Goal: Information Seeking & Learning: Learn about a topic

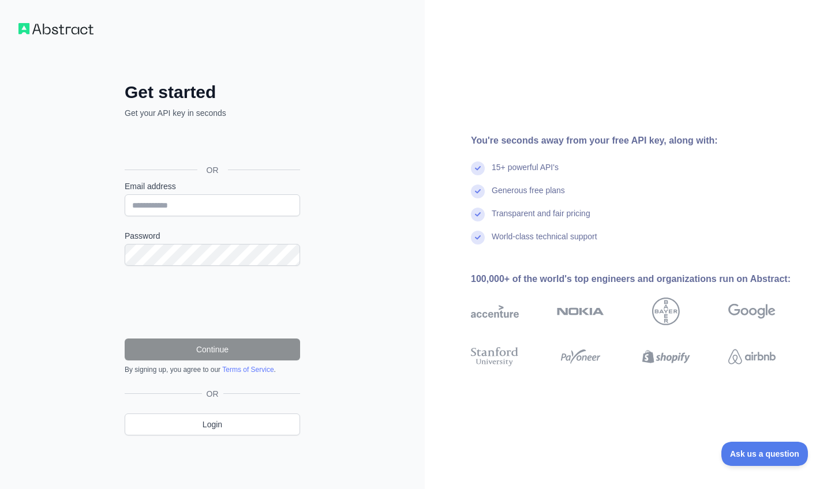
click at [223, 151] on div "Sign in with Google. Opens in new tab" at bounding box center [211, 144] width 173 height 25
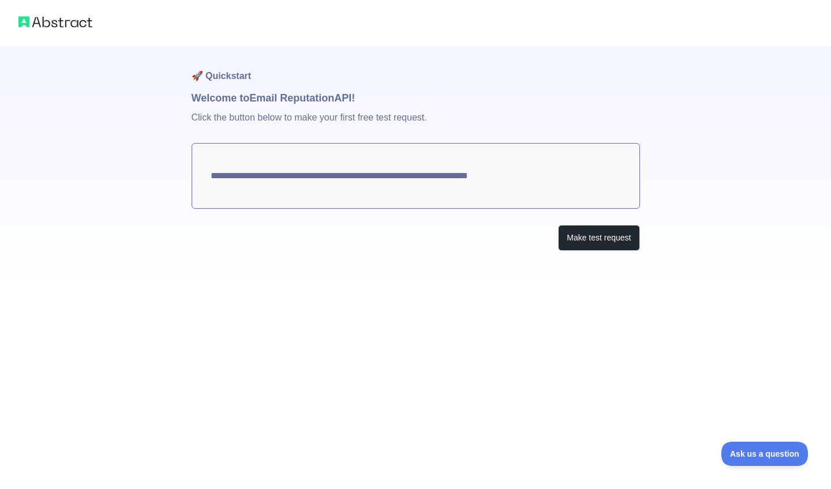
click at [428, 173] on textarea "**********" at bounding box center [416, 176] width 448 height 66
click at [595, 241] on button "Make test request" at bounding box center [598, 238] width 81 height 26
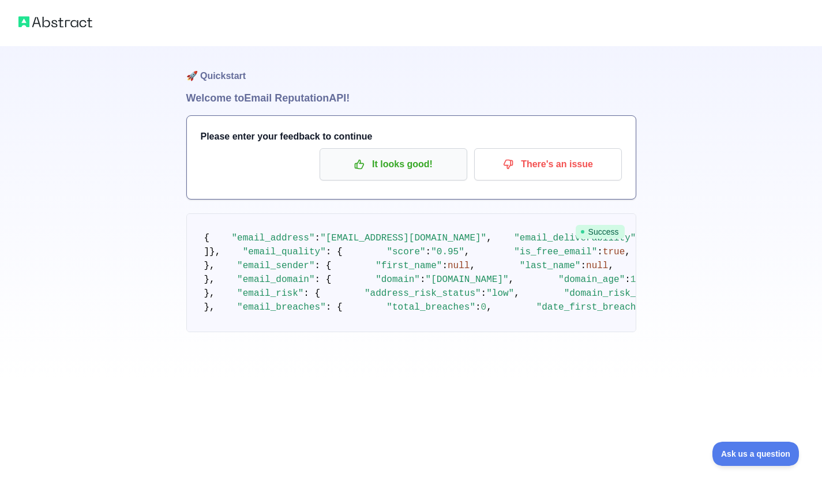
click at [425, 175] on button "It looks good!" at bounding box center [394, 164] width 148 height 32
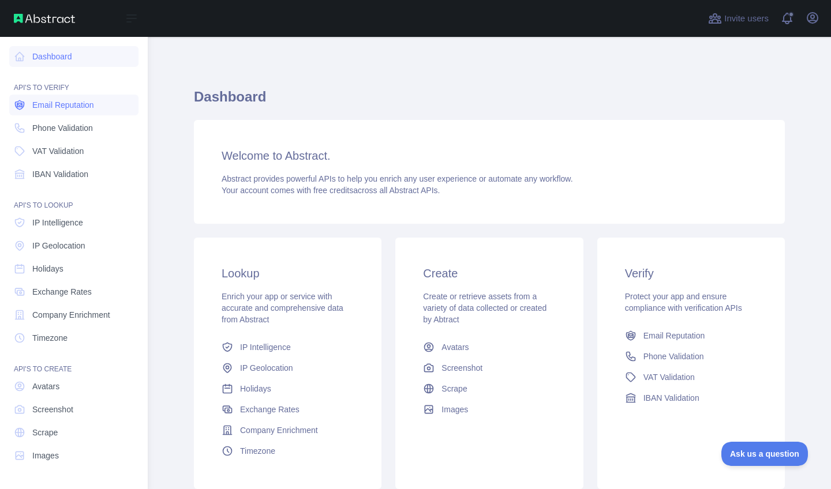
click at [67, 109] on span "Email Reputation" at bounding box center [63, 105] width 62 height 12
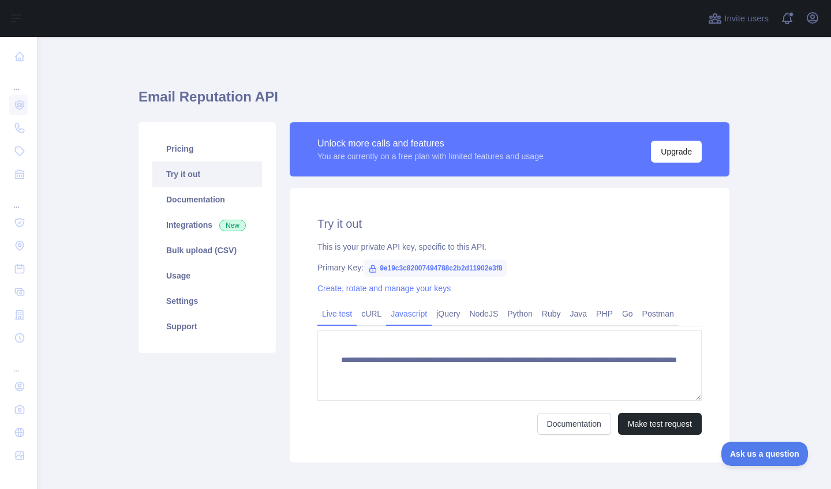
click at [402, 315] on link "Javascript" at bounding box center [409, 314] width 46 height 18
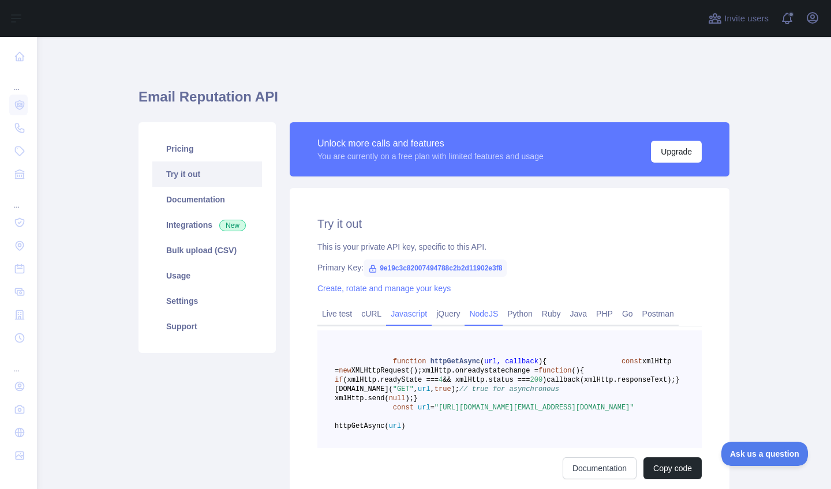
click at [475, 317] on link "NodeJS" at bounding box center [484, 314] width 38 height 18
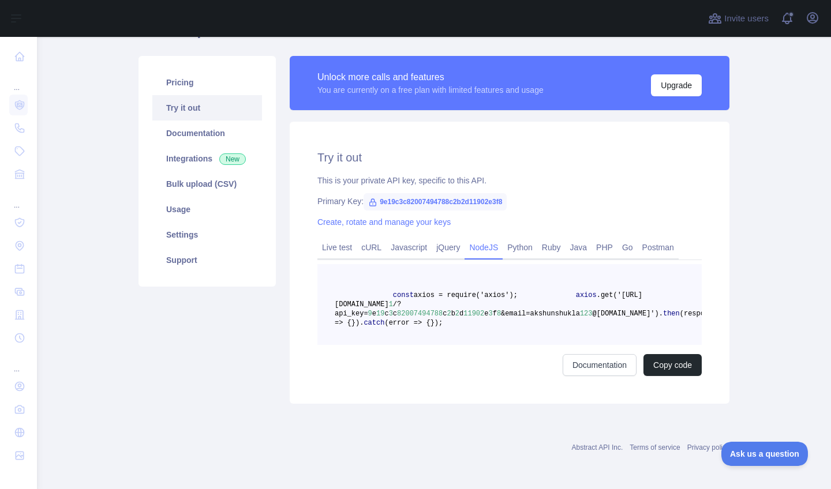
scroll to position [89, 0]
click at [384, 193] on span "9e19c3c82007494788c2b2d11902e3f8" at bounding box center [435, 201] width 143 height 17
click at [377, 193] on span "9e19c3c82007494788c2b2d11902e3f8" at bounding box center [435, 201] width 143 height 17
copy span "9e19c3c82007494788c2b2d11902e3f8"
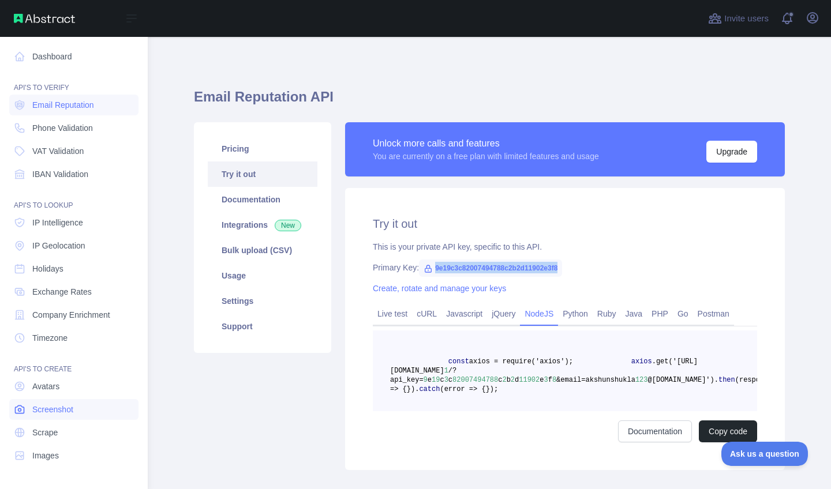
scroll to position [0, 0]
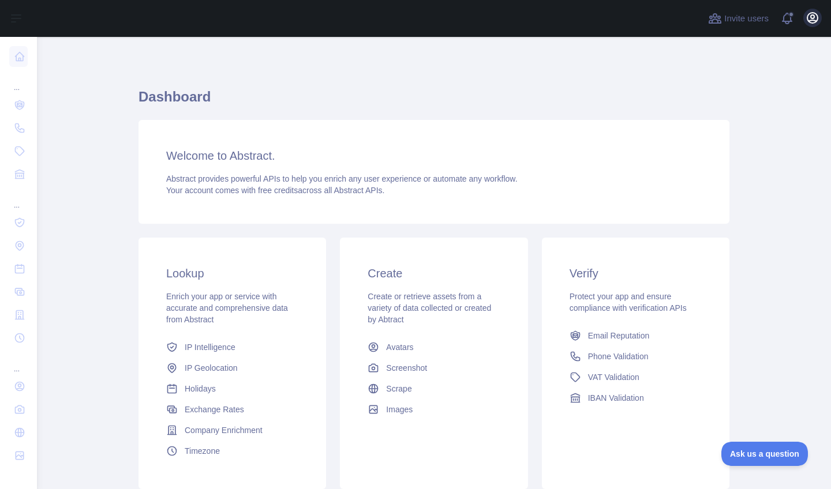
click at [813, 17] on icon "button" at bounding box center [813, 18] width 14 height 14
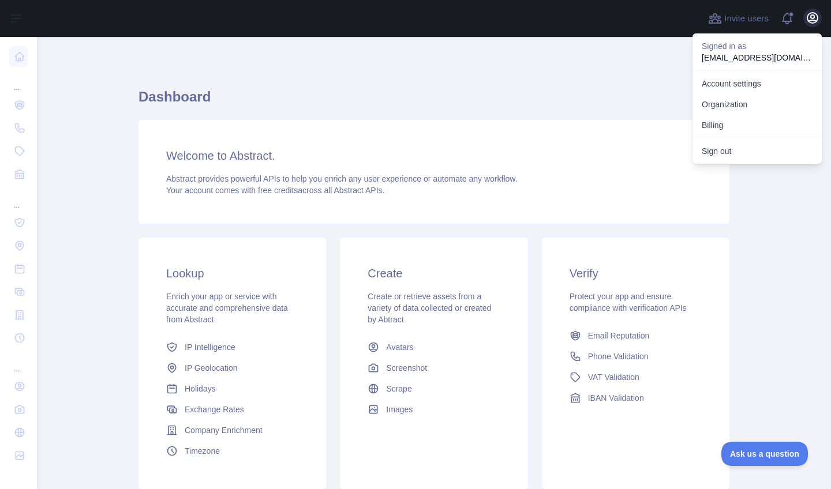
click at [813, 17] on icon "button" at bounding box center [813, 18] width 14 height 14
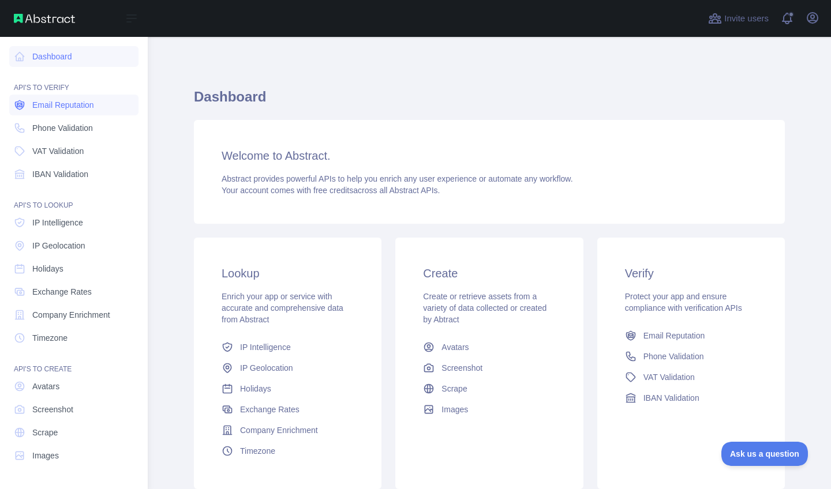
click at [85, 99] on span "Email Reputation" at bounding box center [63, 105] width 62 height 12
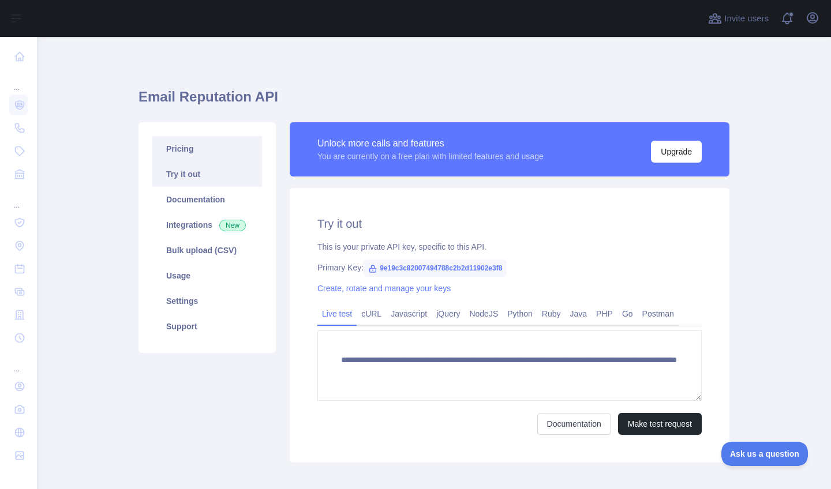
click at [182, 148] on link "Pricing" at bounding box center [207, 148] width 110 height 25
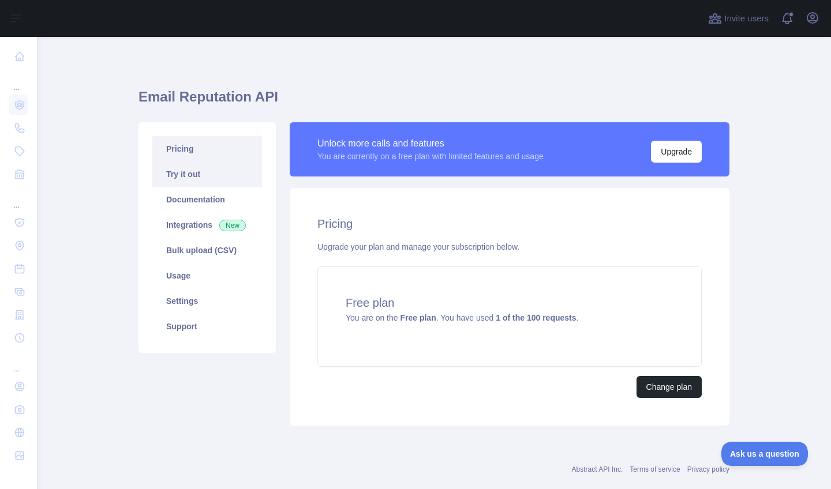
click at [195, 182] on link "Try it out" at bounding box center [207, 174] width 110 height 25
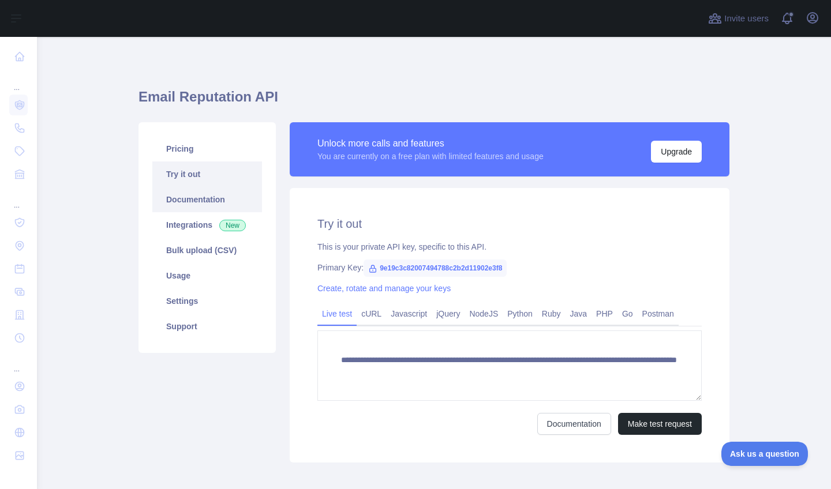
click at [198, 199] on link "Documentation" at bounding box center [207, 199] width 110 height 25
click at [184, 272] on link "Usage" at bounding box center [207, 275] width 110 height 25
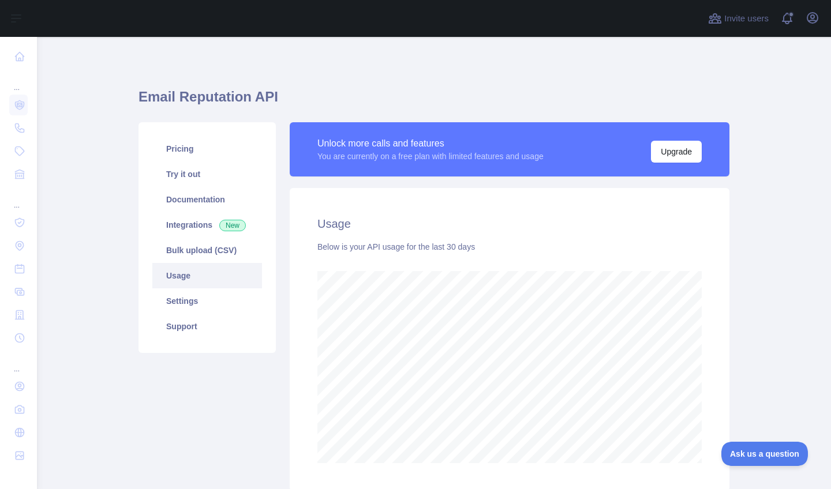
scroll to position [452, 785]
click at [199, 308] on link "Settings" at bounding box center [207, 301] width 110 height 25
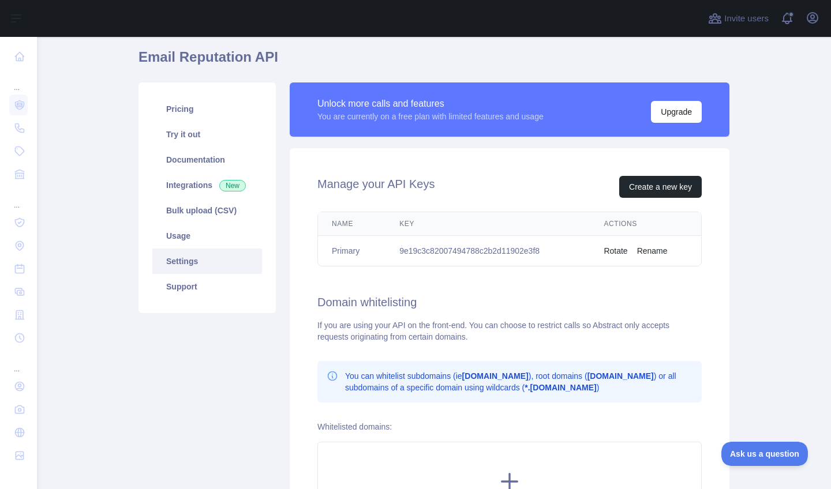
scroll to position [39, 0]
